Goal: Use online tool/utility: Utilize a website feature to perform a specific function

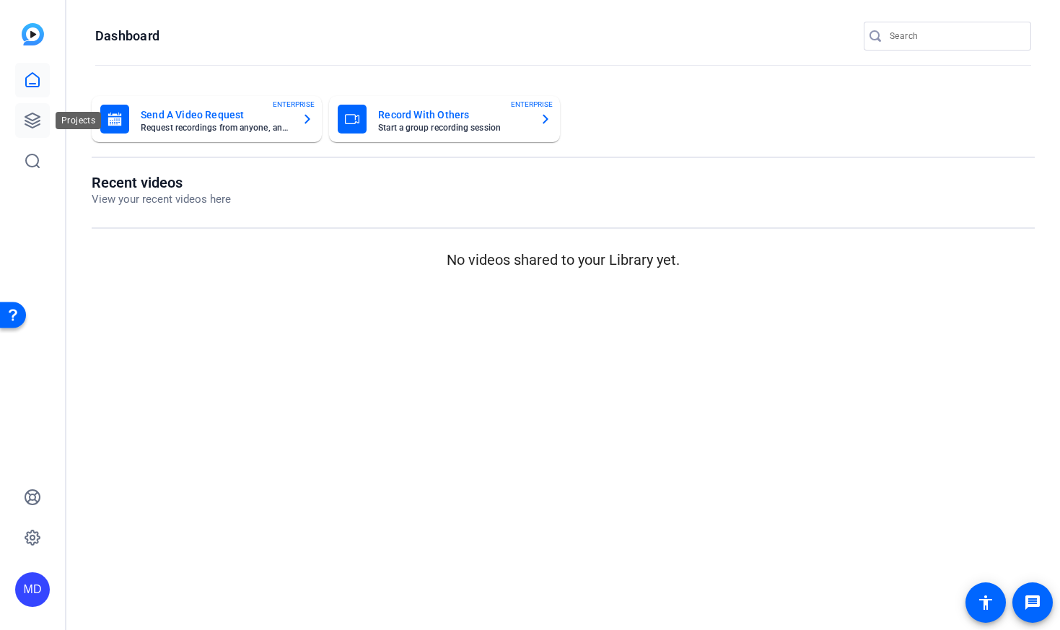
click at [43, 115] on link at bounding box center [32, 120] width 35 height 35
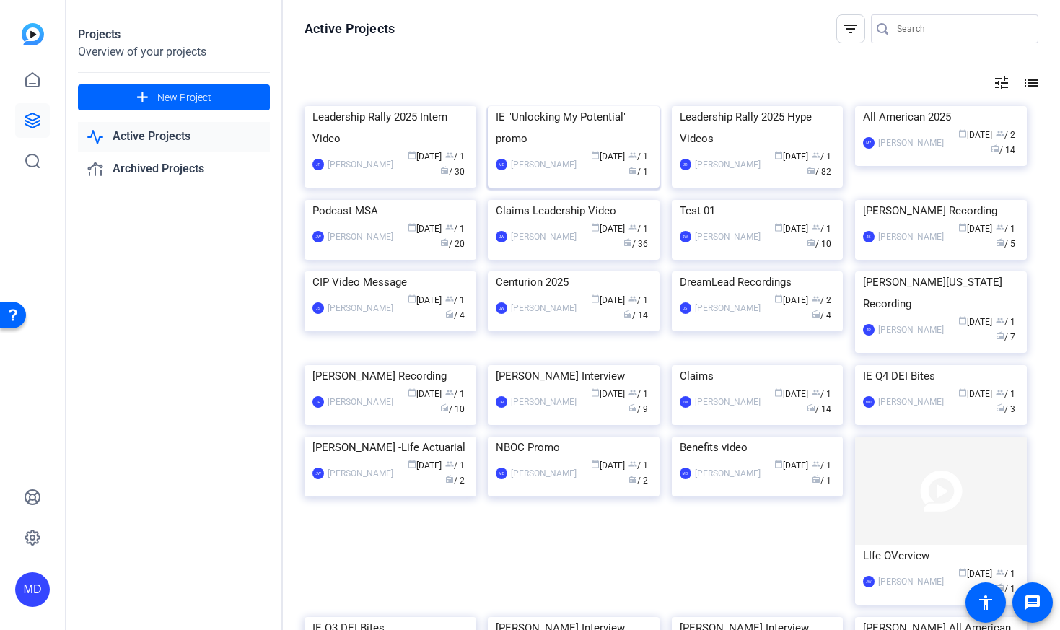
click at [563, 106] on img at bounding box center [574, 106] width 172 height 0
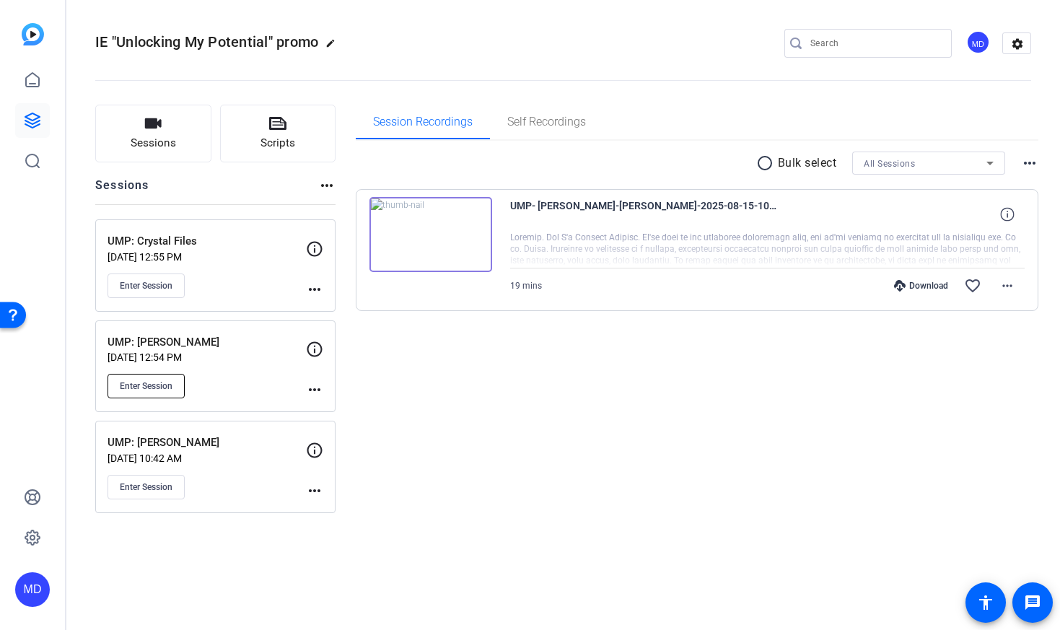
click at [132, 374] on button "Enter Session" at bounding box center [146, 386] width 77 height 25
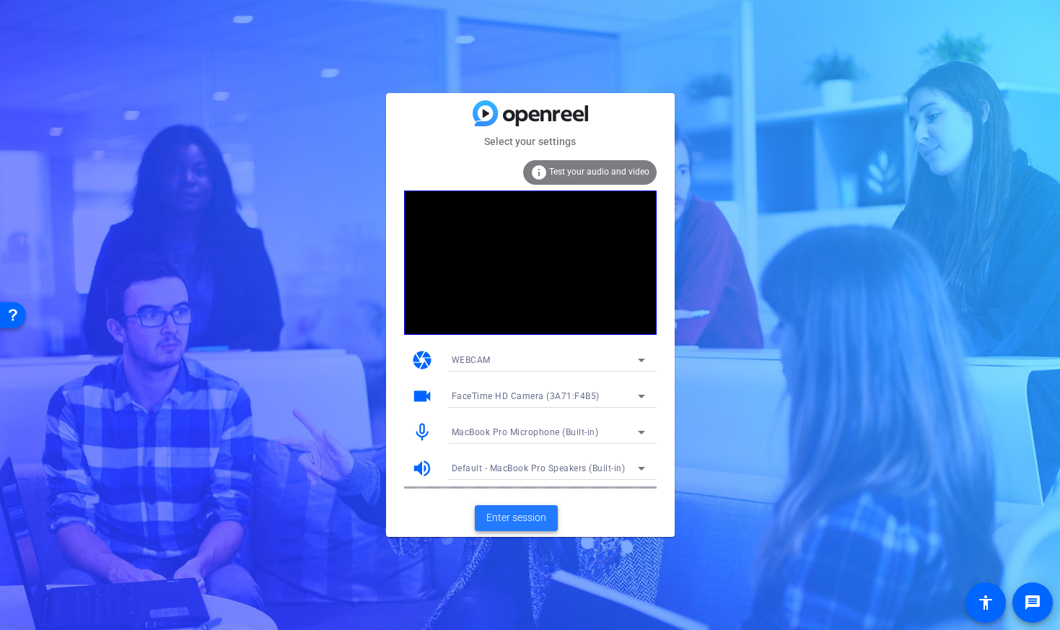
click at [518, 520] on span "Enter session" at bounding box center [517, 517] width 60 height 15
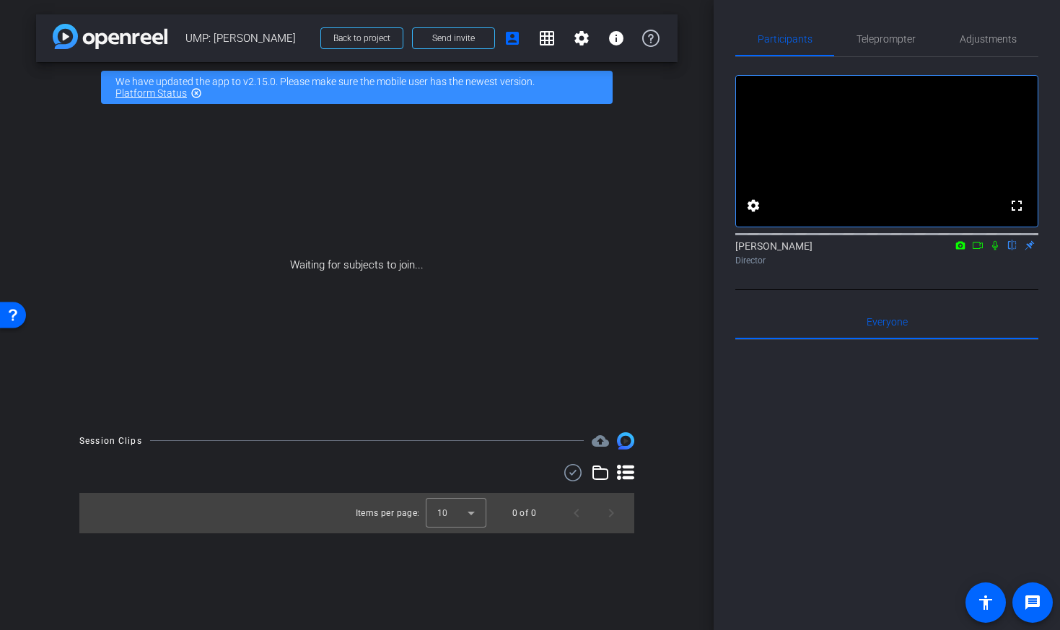
click at [197, 93] on mat-icon "highlight_off" at bounding box center [197, 93] width 12 height 12
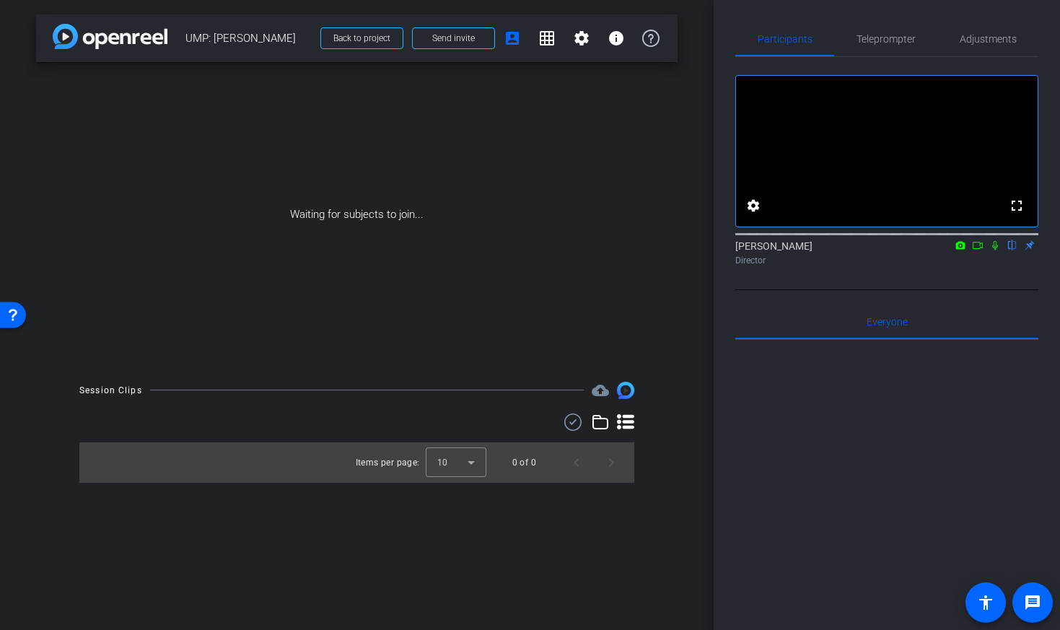
click at [980, 250] on icon at bounding box center [978, 245] width 12 height 10
click at [1010, 250] on icon at bounding box center [1013, 245] width 12 height 10
click at [899, 41] on span "Teleprompter" at bounding box center [886, 39] width 59 height 10
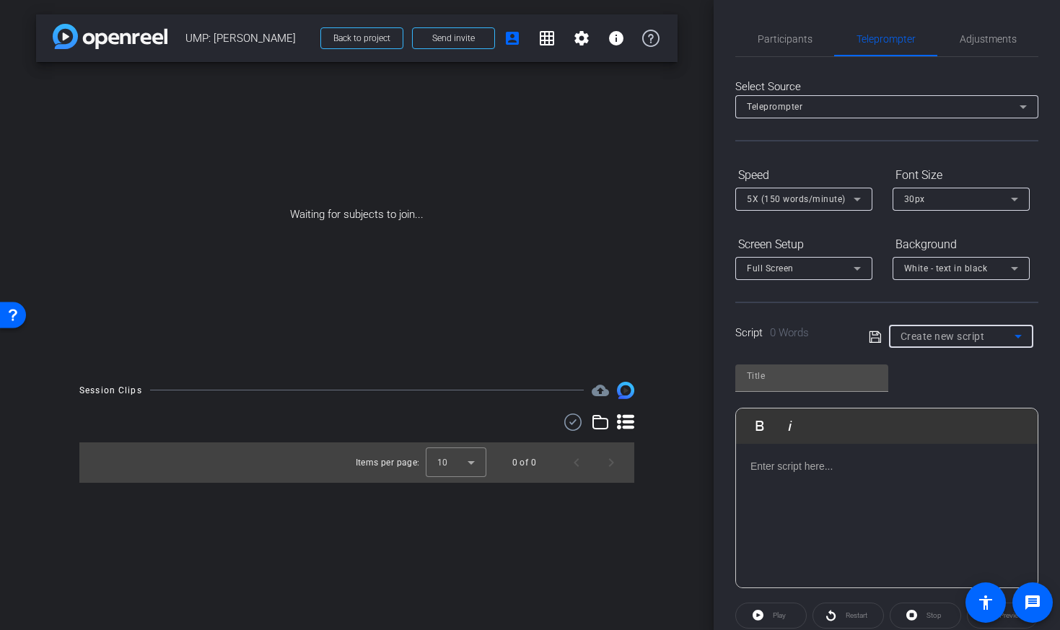
click at [944, 336] on span "Create new script" at bounding box center [943, 337] width 84 height 12
click at [941, 383] on span "Unlocking My Potential script" at bounding box center [961, 388] width 121 height 17
type input "Unlocking My Potential script"
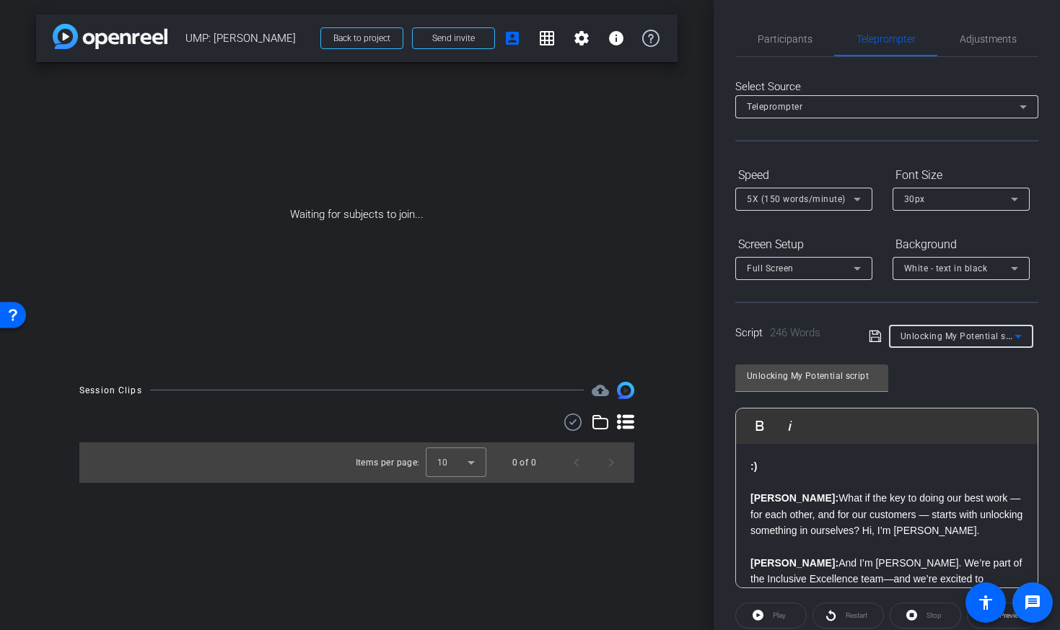
click at [1013, 621] on span at bounding box center [1033, 603] width 40 height 40
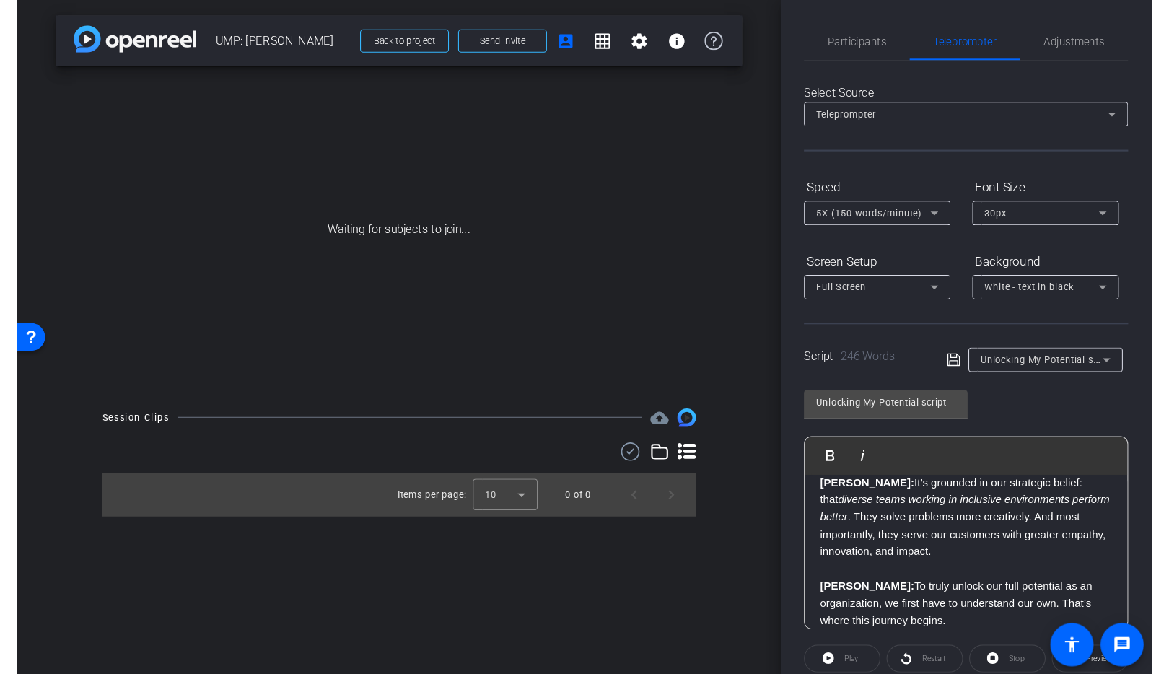
scroll to position [228, 0]
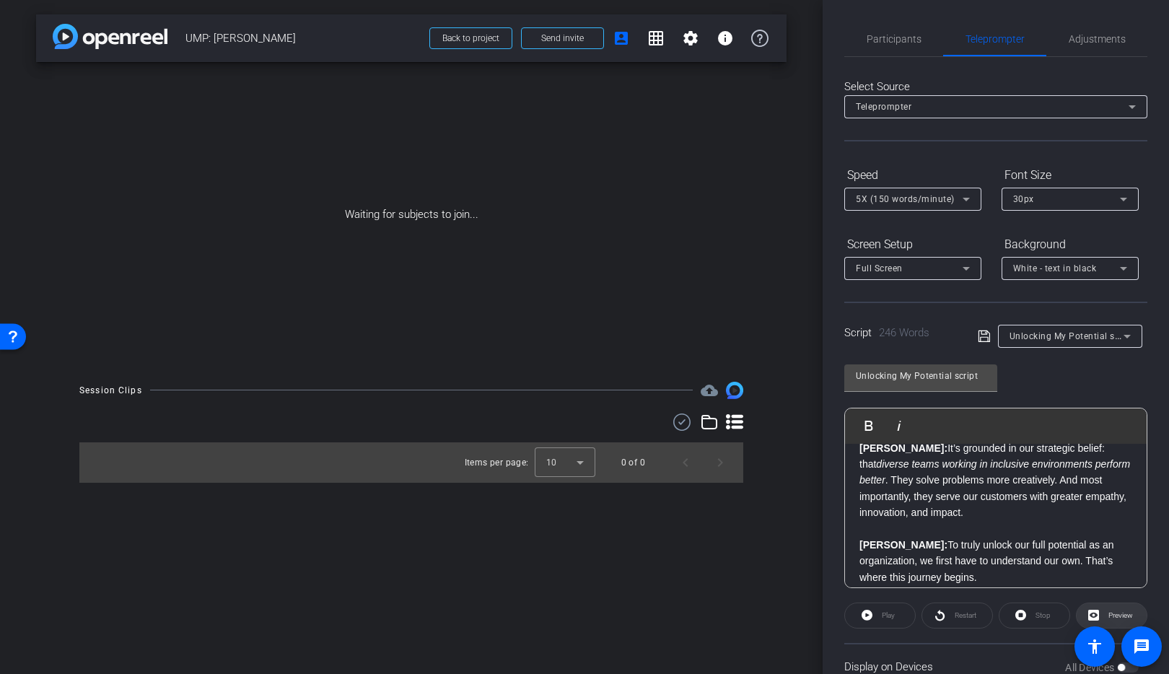
click at [1060, 611] on span "Preview" at bounding box center [1121, 615] width 25 height 8
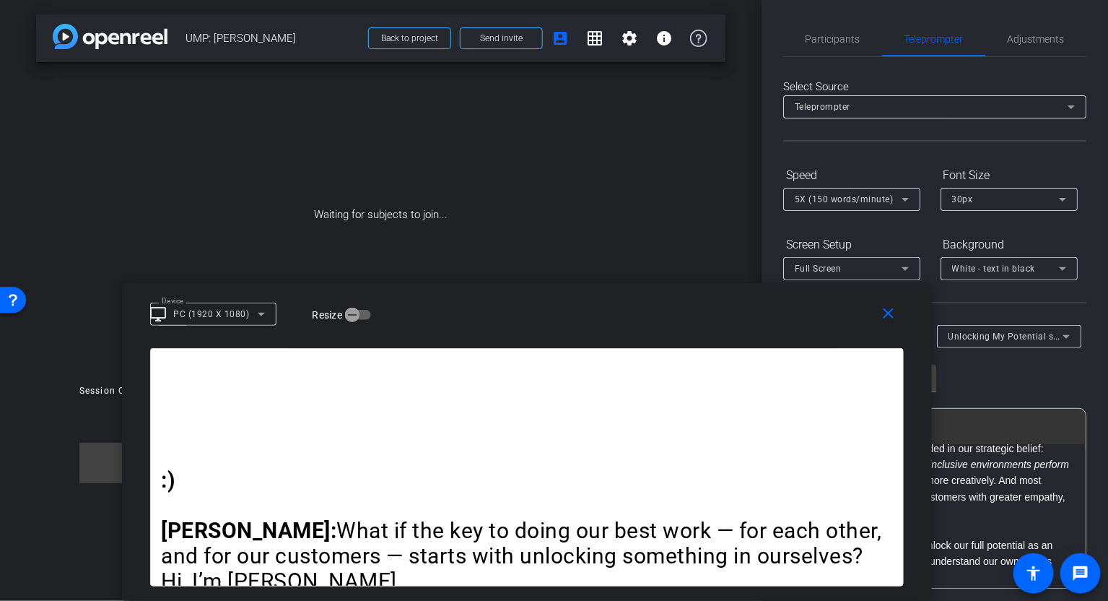
drag, startPoint x: 468, startPoint y: 173, endPoint x: 449, endPoint y: 302, distance: 130.6
click at [445, 314] on div "Device desktop_windows PC (1920 X 1080) Resize" at bounding box center [532, 312] width 764 height 25
